Goal: Task Accomplishment & Management: Manage account settings

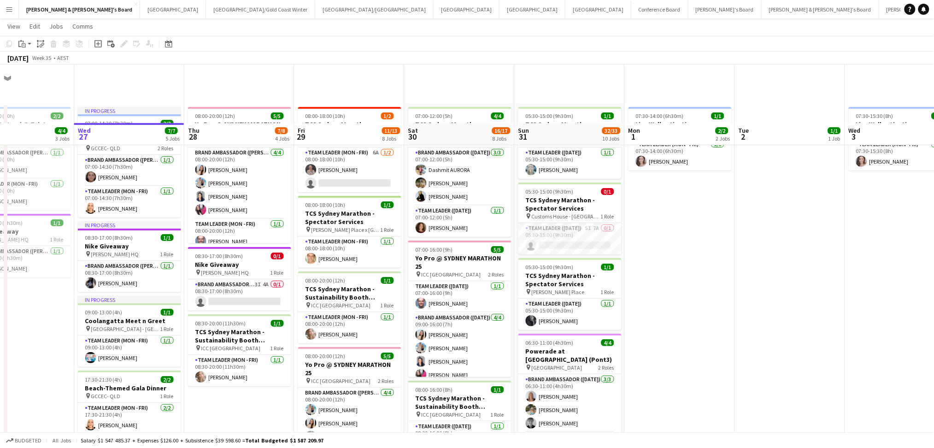
scroll to position [61, 0]
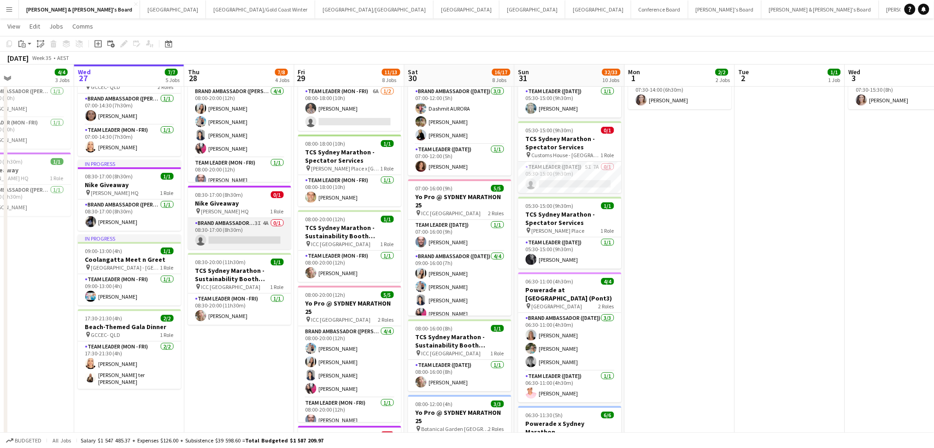
click at [234, 227] on app-card-role "Brand Ambassador (Mon - Fri) 3I 4A 0/1 08:30-17:00 (8h30m) single-neutral-actio…" at bounding box center [239, 233] width 103 height 31
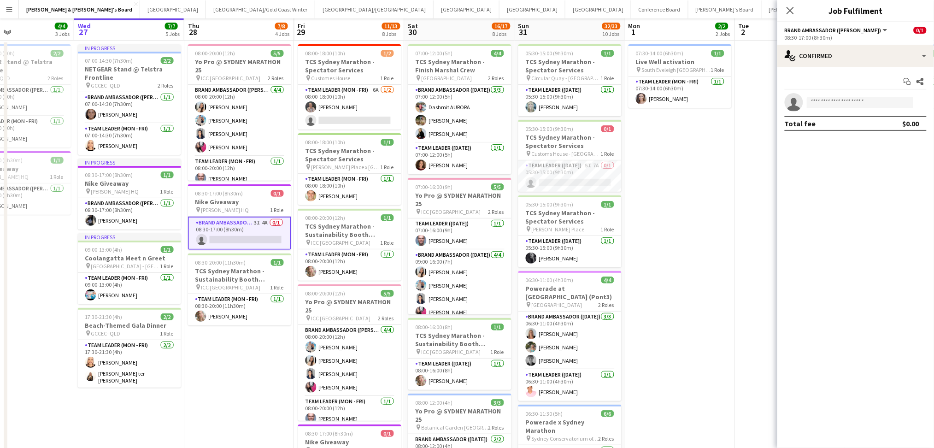
scroll to position [0, 0]
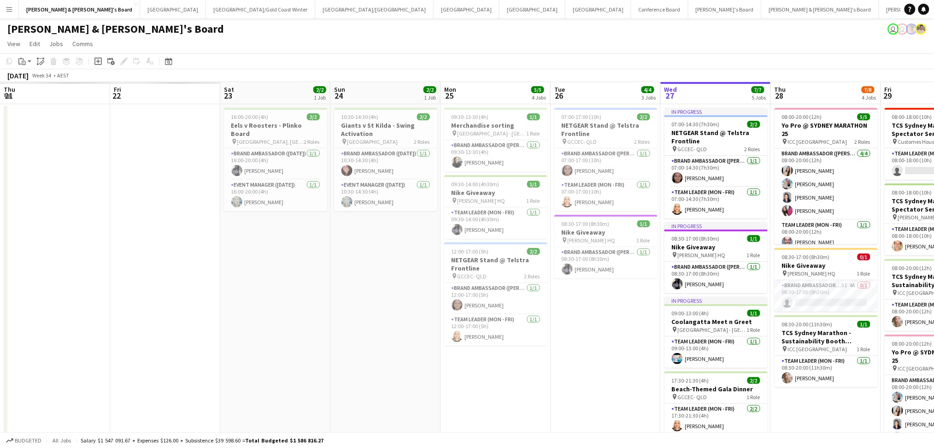
drag, startPoint x: 50, startPoint y: 322, endPoint x: 514, endPoint y: 325, distance: 463.8
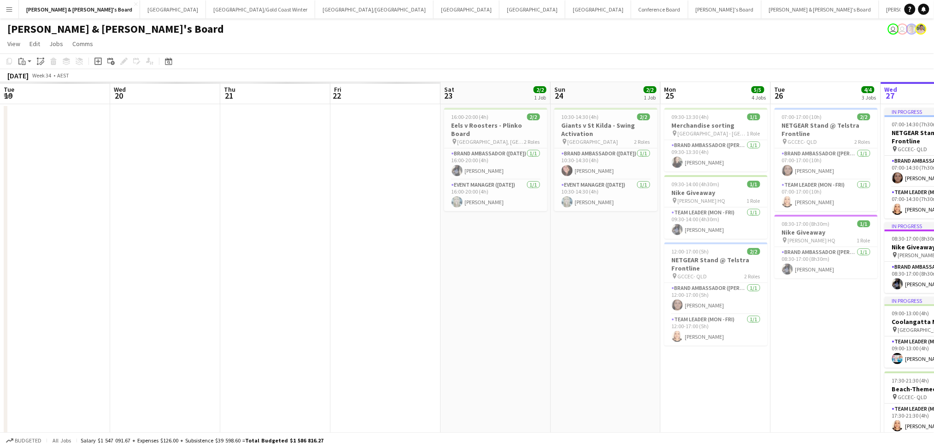
scroll to position [0, 196]
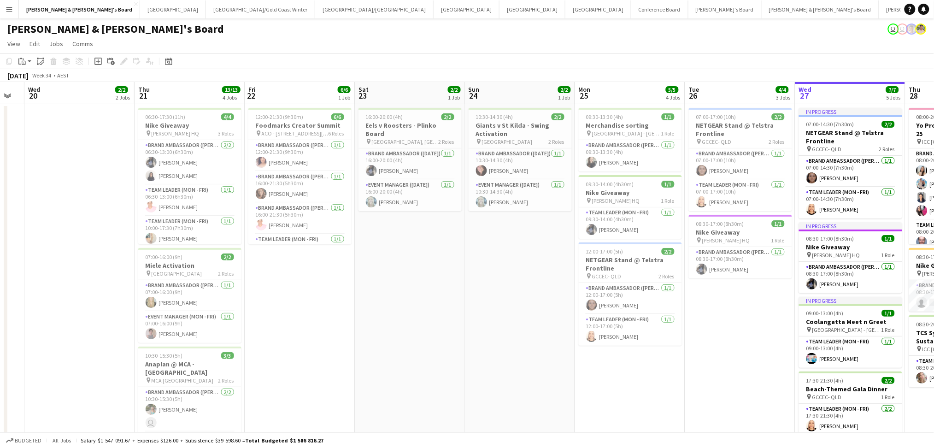
drag, startPoint x: 428, startPoint y: 318, endPoint x: 493, endPoint y: 318, distance: 64.9
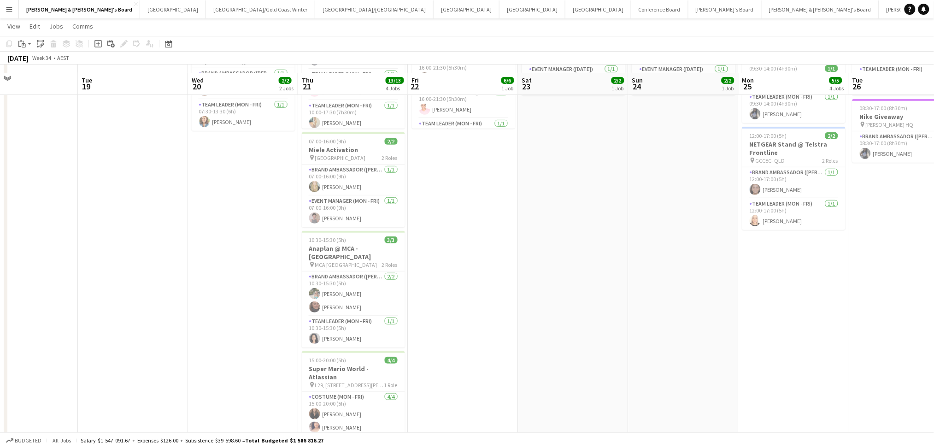
scroll to position [123, 0]
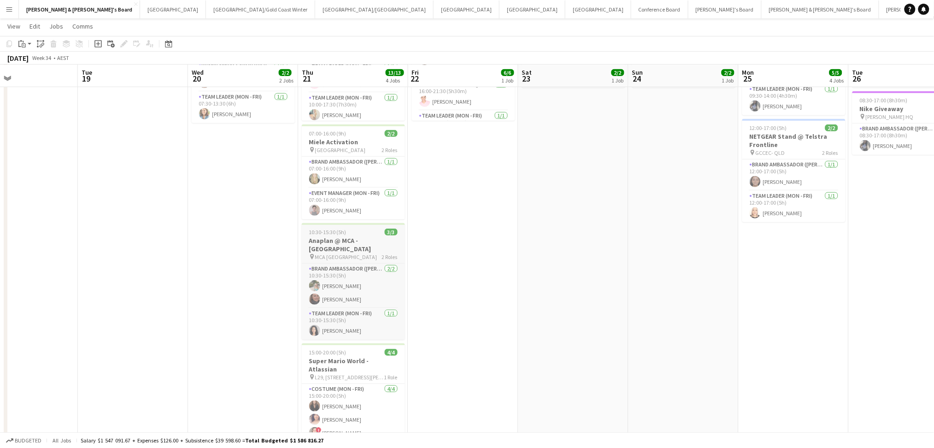
click at [351, 240] on h3 "Anaplan @ MCA - [GEOGRAPHIC_DATA]" at bounding box center [353, 244] width 103 height 17
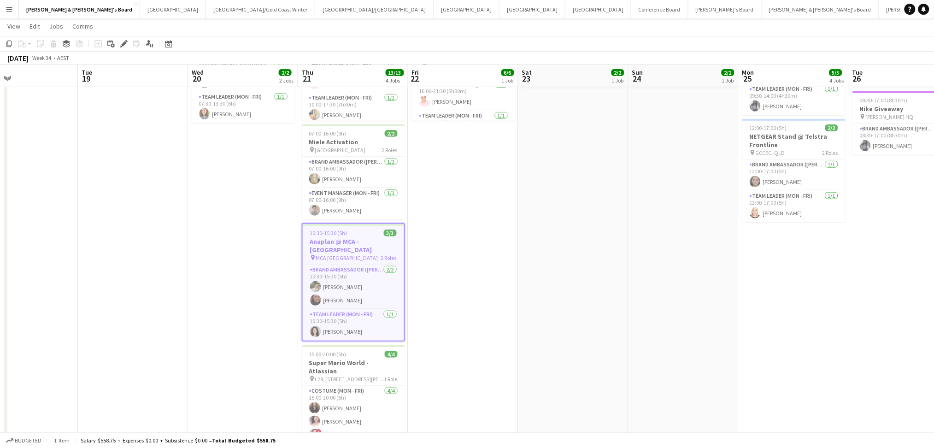
click at [356, 229] on div "10:30-15:30 (5h) 3/3" at bounding box center [353, 232] width 101 height 7
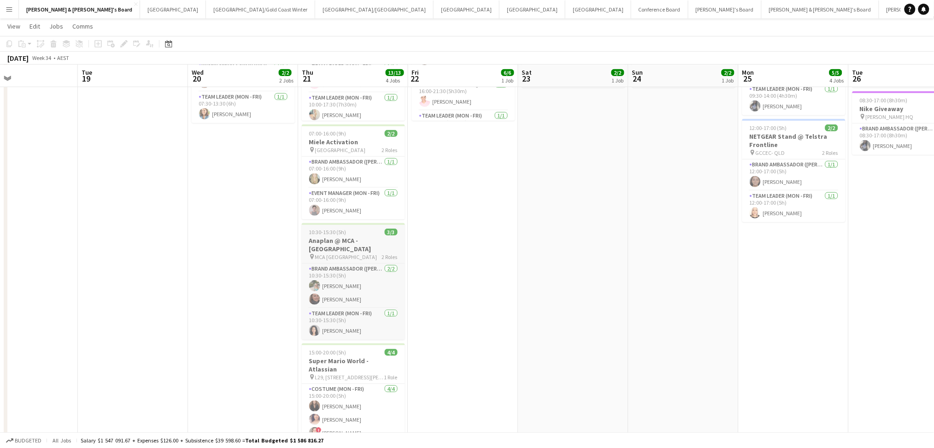
click at [345, 234] on div "10:30-15:30 (5h) 3/3" at bounding box center [353, 231] width 103 height 7
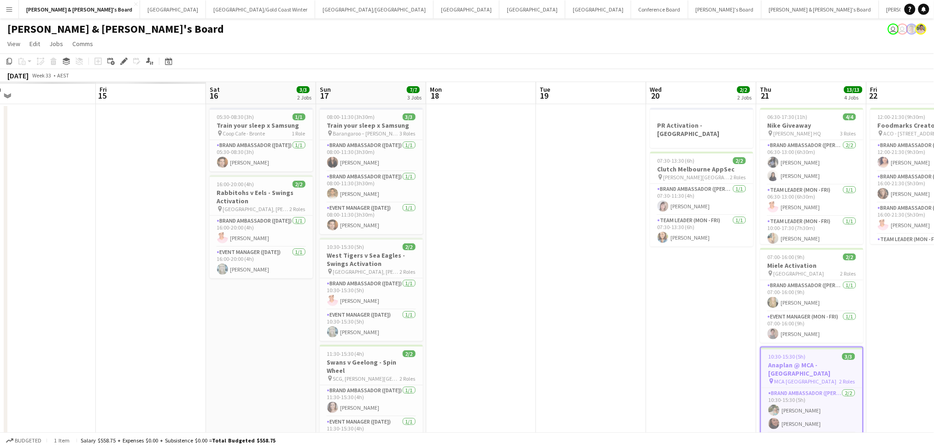
scroll to position [0, 232]
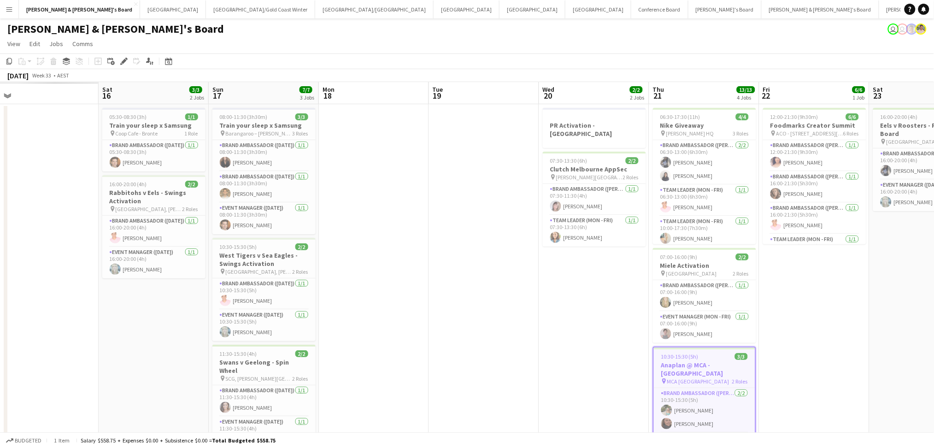
drag, startPoint x: 130, startPoint y: 248, endPoint x: 481, endPoint y: 263, distance: 351.3
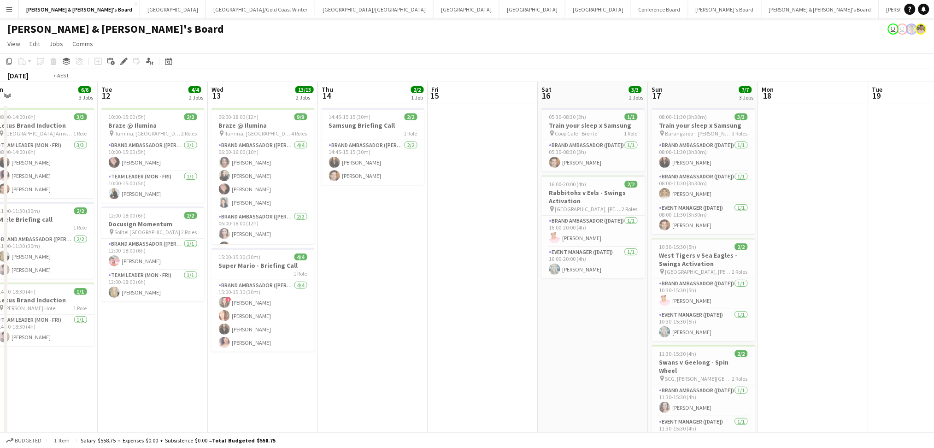
scroll to position [0, 282]
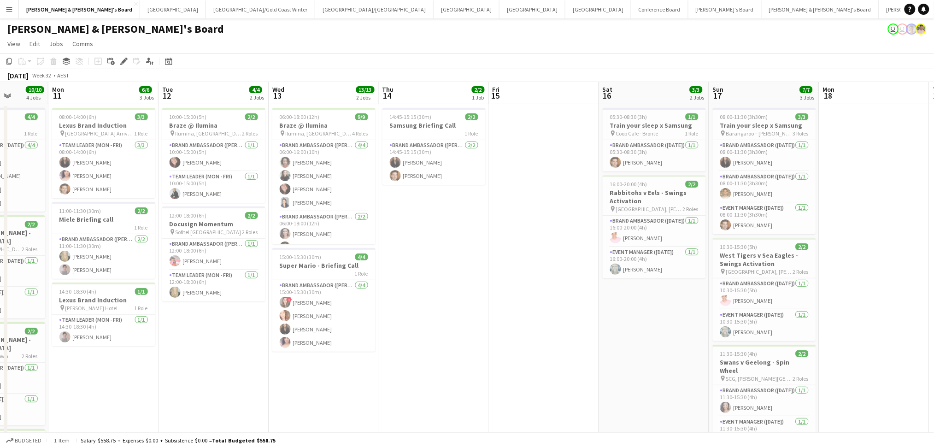
drag, startPoint x: 408, startPoint y: 269, endPoint x: 908, endPoint y: 260, distance: 500.3
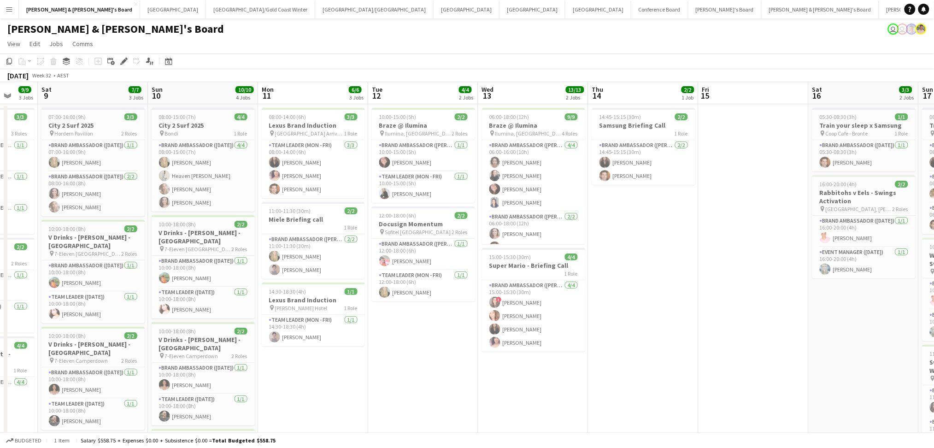
scroll to position [0, 276]
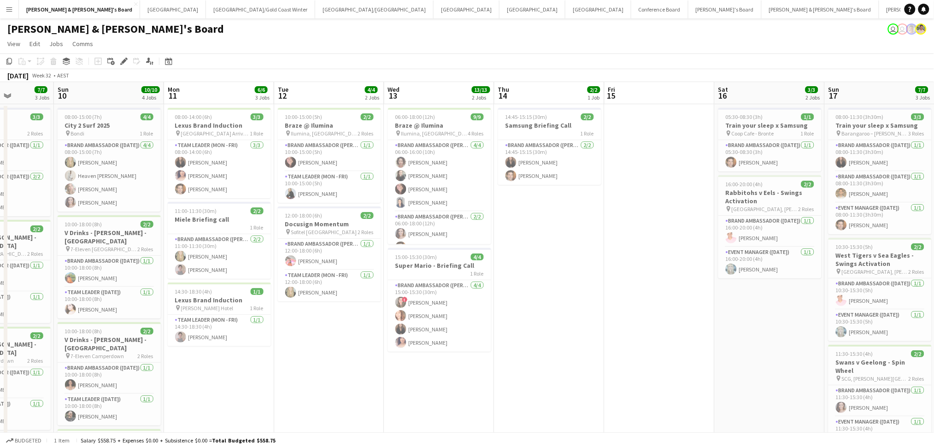
drag, startPoint x: 447, startPoint y: 368, endPoint x: 563, endPoint y: 364, distance: 115.7
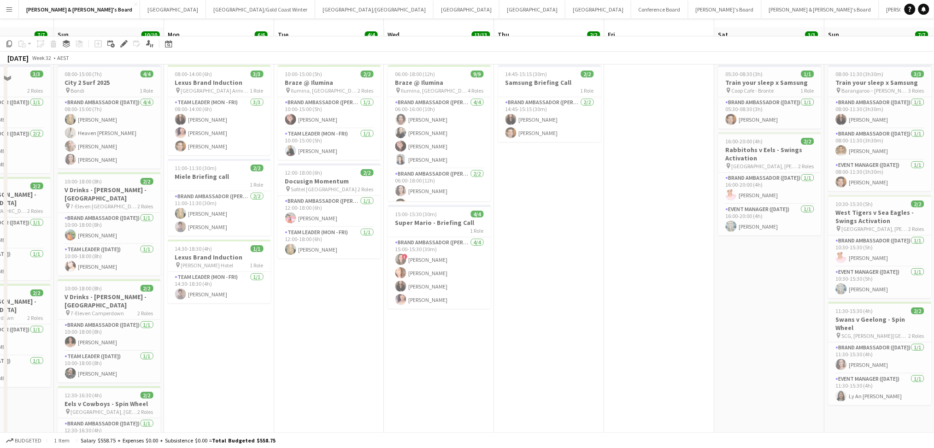
scroll to position [0, 0]
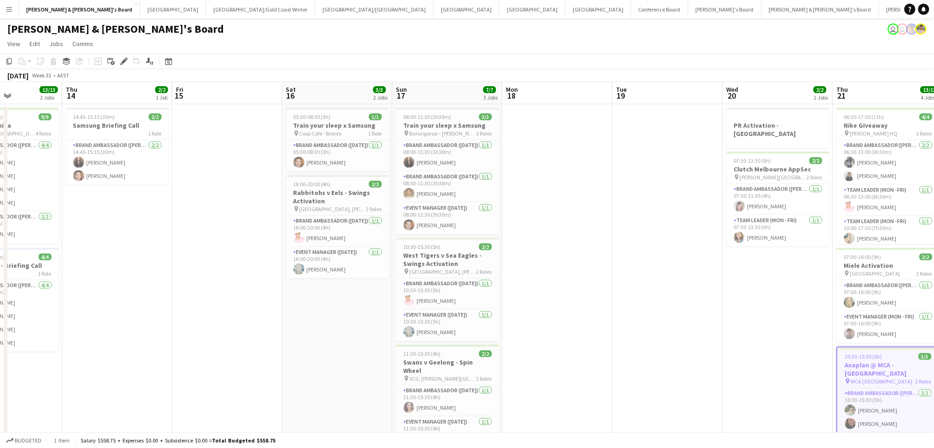
drag, startPoint x: 629, startPoint y: 356, endPoint x: 196, endPoint y: 327, distance: 433.9
drag, startPoint x: 629, startPoint y: 362, endPoint x: 299, endPoint y: 322, distance: 332.2
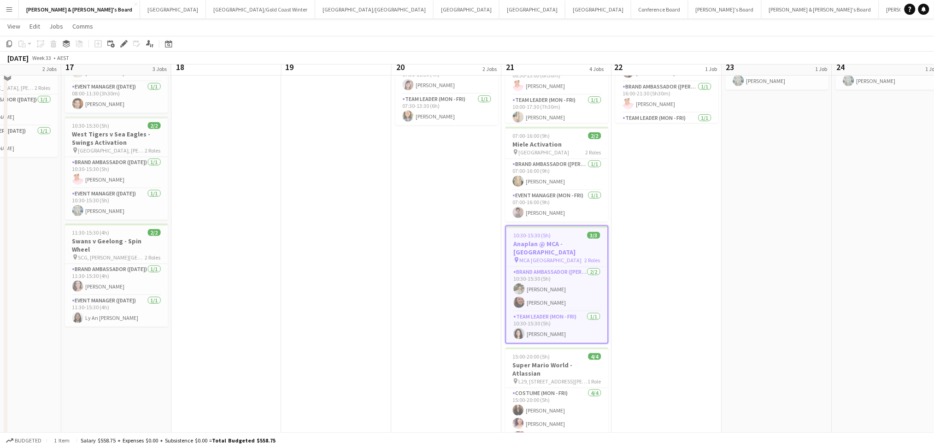
scroll to position [184, 0]
